Goal: Task Accomplishment & Management: Complete application form

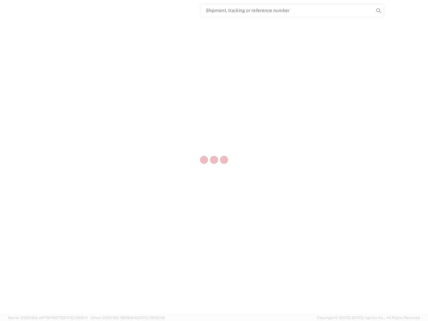
select select "US"
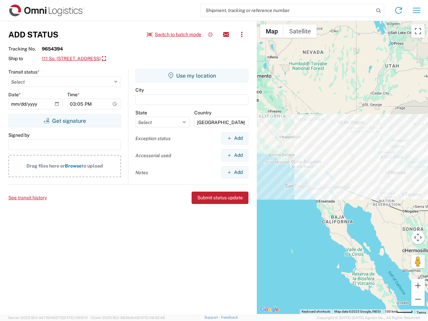
click at [287, 10] on input "search" at bounding box center [287, 10] width 173 height 13
click at [379, 11] on icon at bounding box center [378, 10] width 9 height 9
click at [399, 10] on icon at bounding box center [399, 10] width 11 height 11
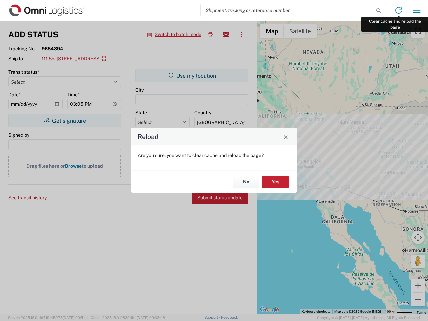
click at [417, 10] on div "Reload Are you sure, you want to clear cache and reload the page? No Yes" at bounding box center [214, 160] width 428 height 321
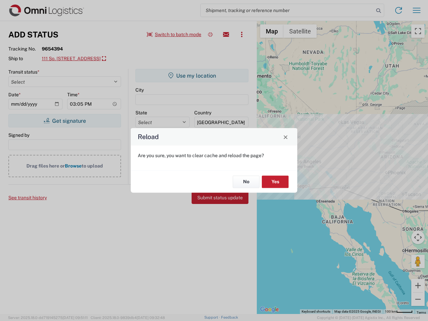
click at [174, 34] on div "Reload Are you sure, you want to clear cache and reload the page? No Yes" at bounding box center [214, 160] width 428 height 321
click at [210, 34] on div "Reload Are you sure, you want to clear cache and reload the page? No Yes" at bounding box center [214, 160] width 428 height 321
click at [226, 34] on div "Reload Are you sure, you want to clear cache and reload the page? No Yes" at bounding box center [214, 160] width 428 height 321
click at [242, 34] on div "Reload Are you sure, you want to clear cache and reload the page? No Yes" at bounding box center [214, 160] width 428 height 321
click at [86, 59] on div "Reload Are you sure, you want to clear cache and reload the page? No Yes" at bounding box center [214, 160] width 428 height 321
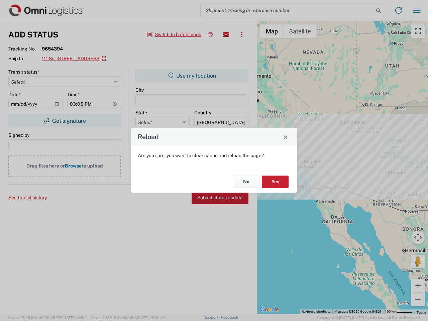
click at [65, 121] on div "Reload Are you sure, you want to clear cache and reload the page? No Yes" at bounding box center [214, 160] width 428 height 321
